Goal: Information Seeking & Learning: Learn about a topic

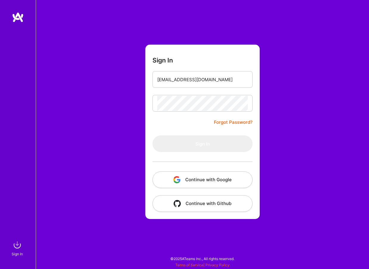
click at [297, 191] on div "Sign In [EMAIL_ADDRESS][DOMAIN_NAME] Forgot Password? Sign In Continue with Goo…" at bounding box center [202, 134] width 333 height 269
click at [229, 76] on input "email" at bounding box center [202, 79] width 91 height 15
click at [286, 98] on div "Sign In Forgot Password? Sign In Continue with Google Continue with Github" at bounding box center [202, 134] width 333 height 269
click at [200, 79] on input "email" at bounding box center [202, 79] width 91 height 15
type input "[EMAIL_ADDRESS][DOMAIN_NAME]"
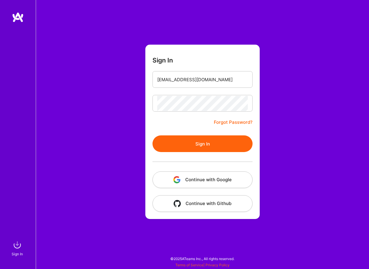
click at [199, 143] on button "Sign In" at bounding box center [202, 143] width 100 height 17
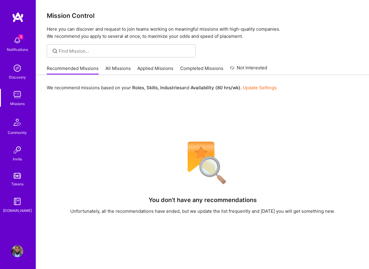
click at [106, 73] on link "All Missions" at bounding box center [117, 70] width 25 height 10
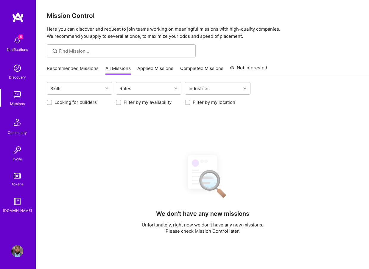
click at [58, 69] on link "Recommended Missions" at bounding box center [73, 70] width 52 height 10
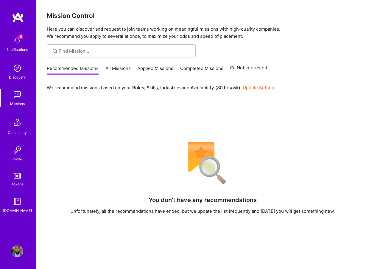
click at [106, 66] on link "All Missions" at bounding box center [117, 70] width 25 height 10
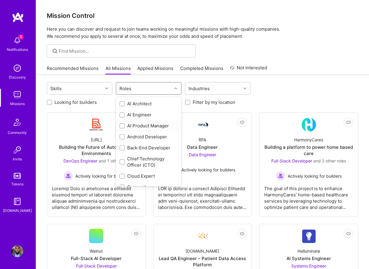
click at [157, 126] on div "AI Product Manager" at bounding box center [148, 126] width 58 height 6
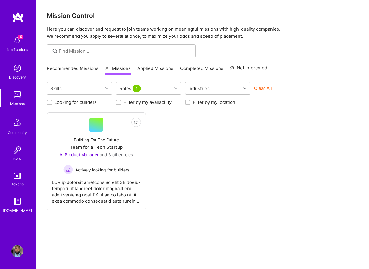
click at [125, 163] on div "AI Product Manager and 3 other roles Actively looking for builders" at bounding box center [96, 163] width 73 height 23
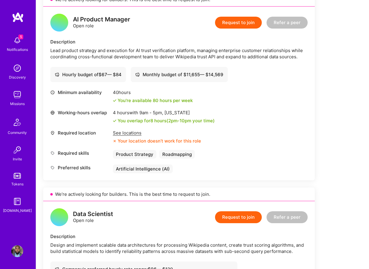
scroll to position [147, 0]
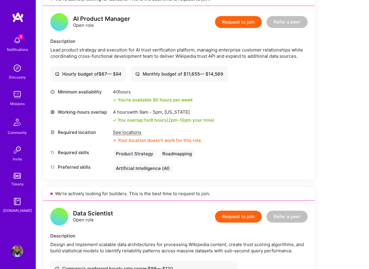
click at [135, 133] on div "See locations" at bounding box center [157, 132] width 88 height 6
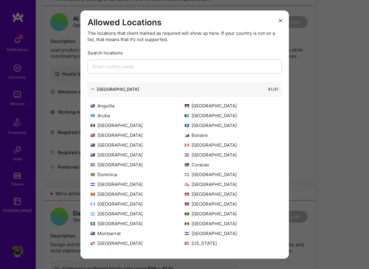
scroll to position [0, 0]
click at [204, 92] on div "North America 41 / 41" at bounding box center [185, 89] width 194 height 15
click at [98, 92] on div "North America" at bounding box center [118, 89] width 42 height 6
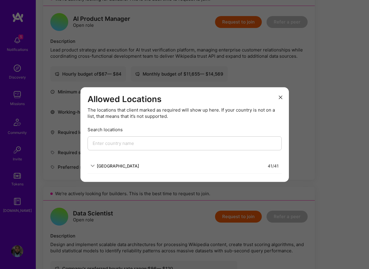
click at [143, 169] on div "41 / 41" at bounding box center [209, 166] width 140 height 6
click at [101, 168] on div "North America 41 / 41" at bounding box center [185, 166] width 194 height 15
click at [98, 169] on div "North America" at bounding box center [118, 166] width 42 height 6
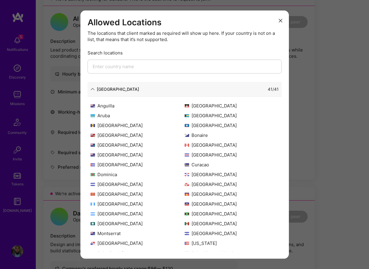
click at [49, 64] on div "Allowed Locations The locations that client marked as required will show up her…" at bounding box center [184, 134] width 369 height 269
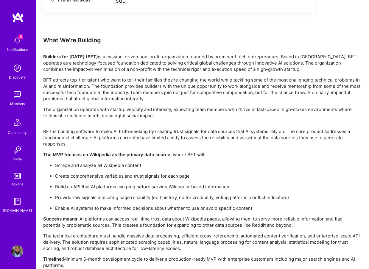
scroll to position [948, 0]
